Goal: Task Accomplishment & Management: Use online tool/utility

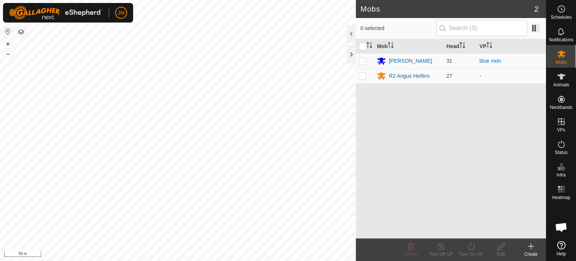
scroll to position [732, 0]
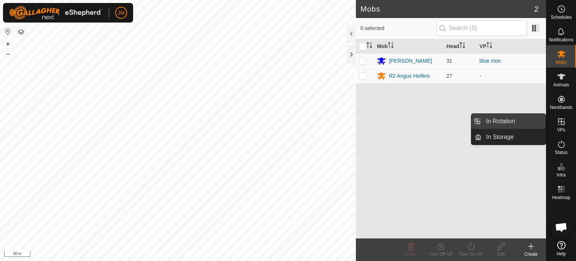
click at [520, 123] on link "In Rotation" at bounding box center [514, 121] width 64 height 15
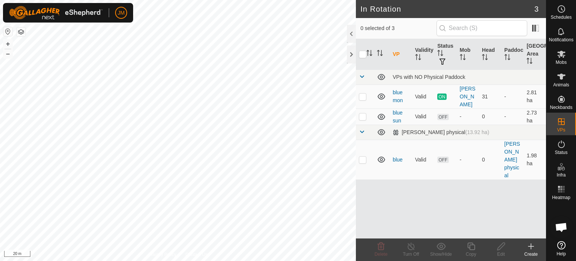
click at [528, 244] on icon at bounding box center [531, 246] width 9 height 9
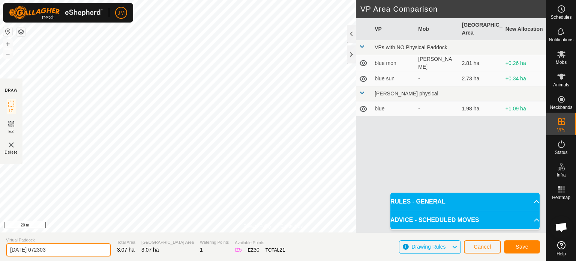
click at [78, 247] on input "[DATE] 072303" at bounding box center [58, 249] width 105 height 13
type input "2"
type input "blue tues"
click at [515, 244] on button "Save" at bounding box center [522, 246] width 36 height 13
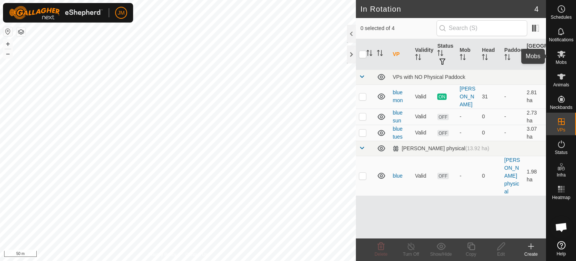
click at [564, 60] on span "Mobs" at bounding box center [561, 62] width 11 height 5
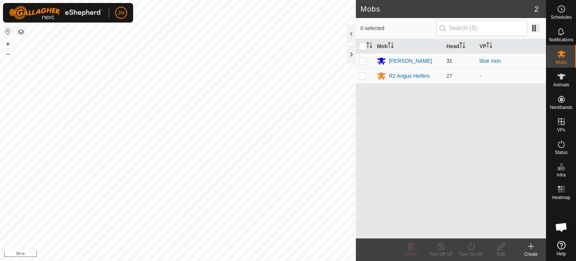
click at [366, 59] on p-checkbox at bounding box center [363, 61] width 8 height 6
checkbox input "true"
click at [471, 248] on icon at bounding box center [471, 246] width 9 height 9
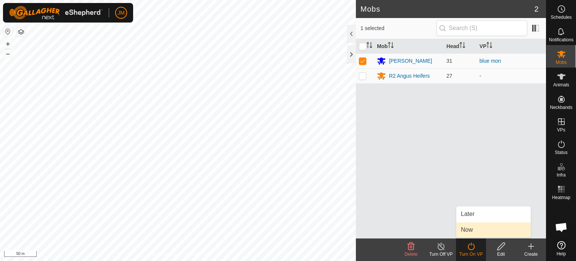
click at [471, 233] on link "Now" at bounding box center [494, 229] width 74 height 15
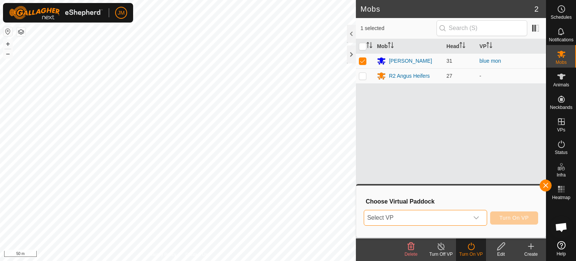
click at [451, 217] on span "Select VP" at bounding box center [416, 217] width 105 height 15
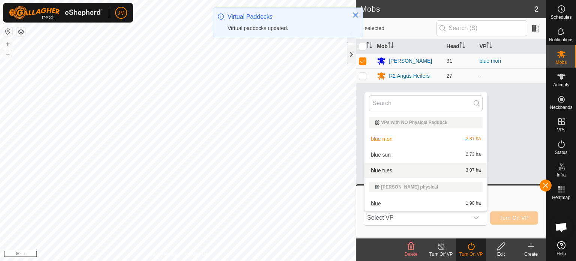
click at [444, 173] on li "blue tues 3.07 ha" at bounding box center [426, 170] width 123 height 15
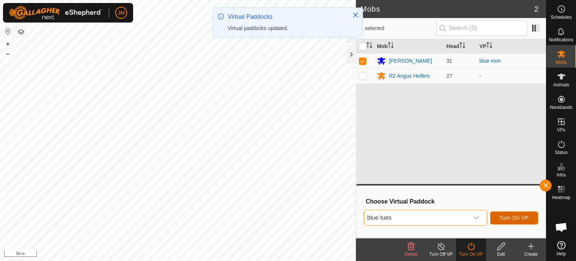
click at [505, 216] on span "Turn On VP" at bounding box center [514, 218] width 29 height 6
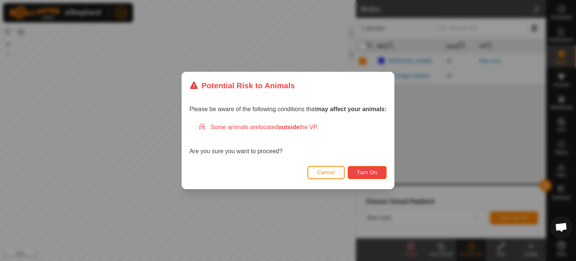
click at [365, 174] on span "Turn On" at bounding box center [367, 172] width 20 height 6
